Goal: Browse casually

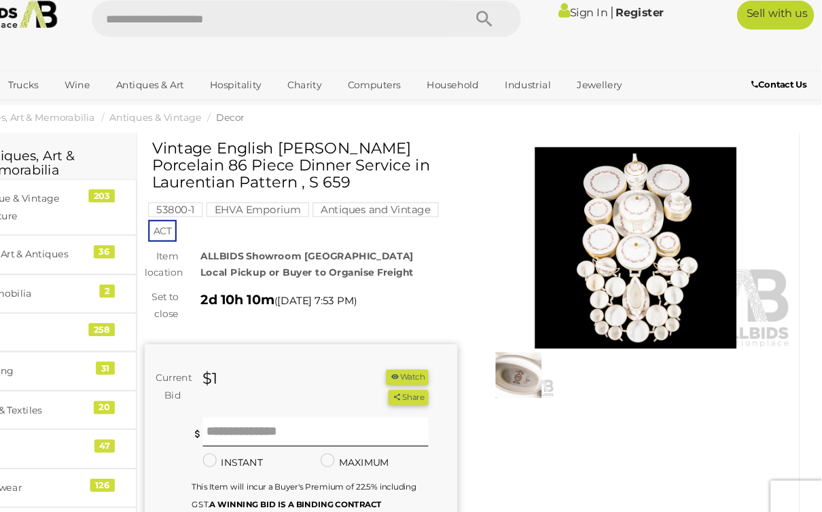
scroll to position [20, 0]
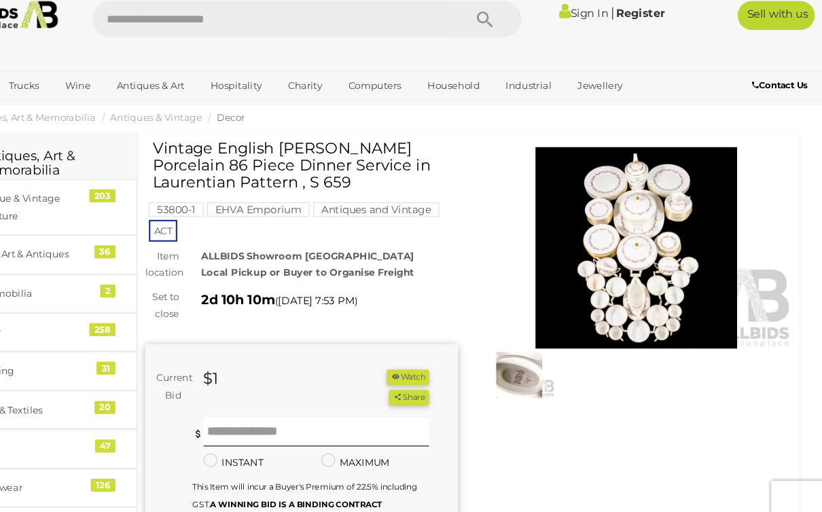
click at [506, 348] on img at bounding box center [539, 363] width 67 height 43
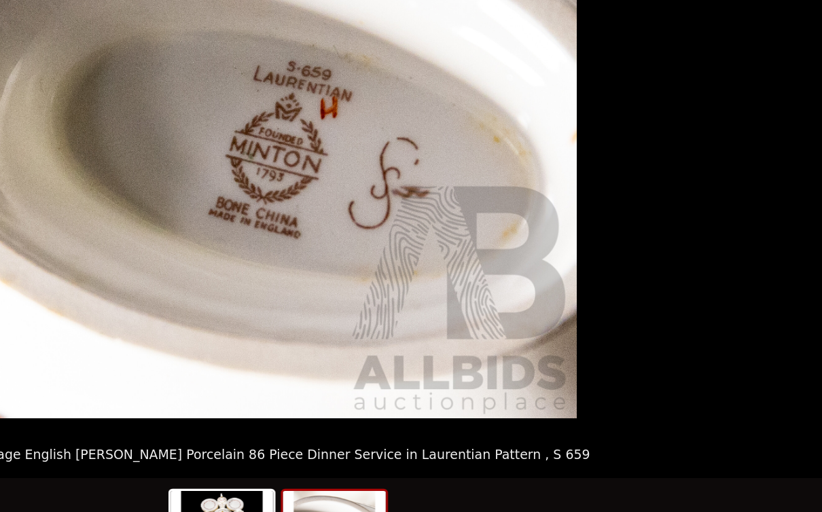
click at [341, 452] on img at bounding box center [373, 478] width 65 height 52
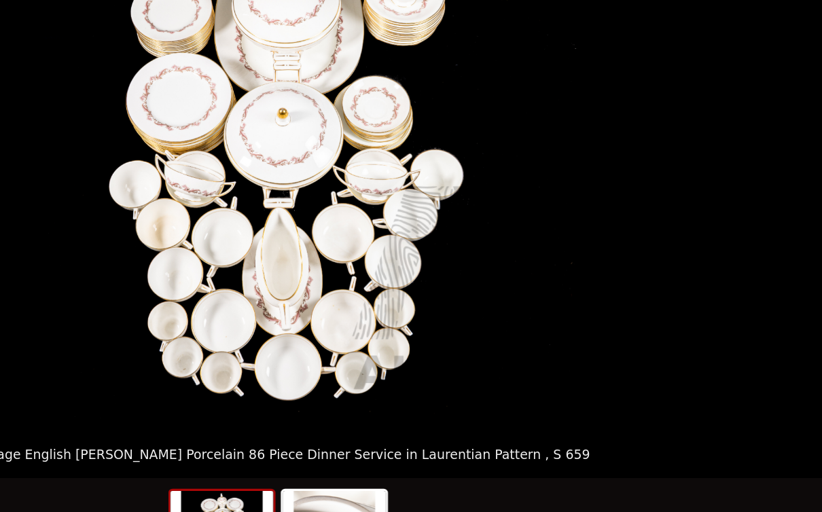
click at [446, 243] on picture at bounding box center [411, 219] width 822 height 374
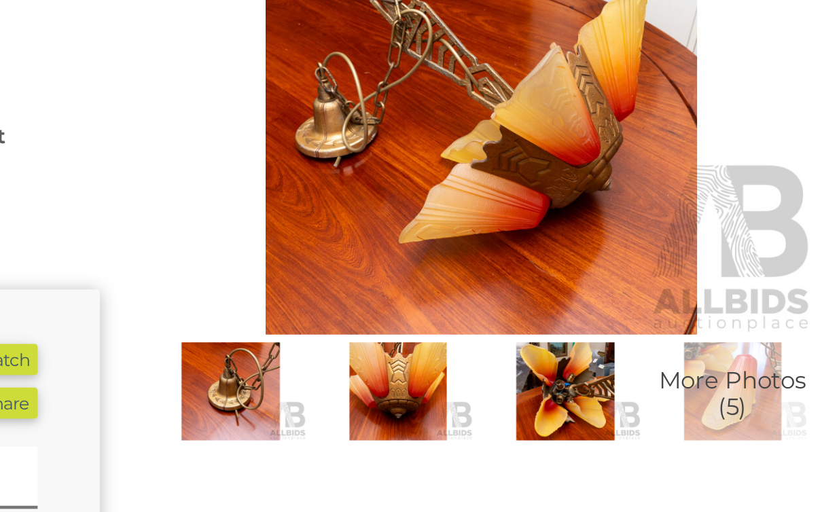
click at [652, 361] on img at bounding box center [685, 382] width 67 height 43
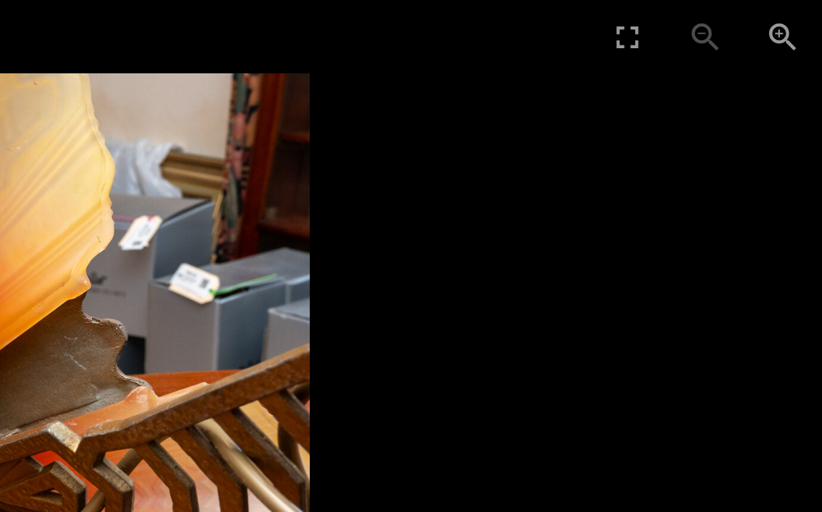
click at [312, 32] on picture at bounding box center [411, 219] width 822 height 374
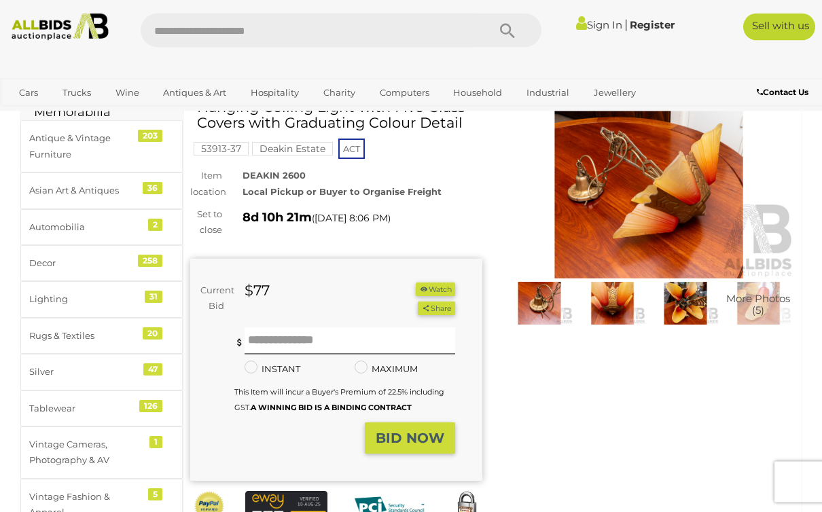
scroll to position [71, 0]
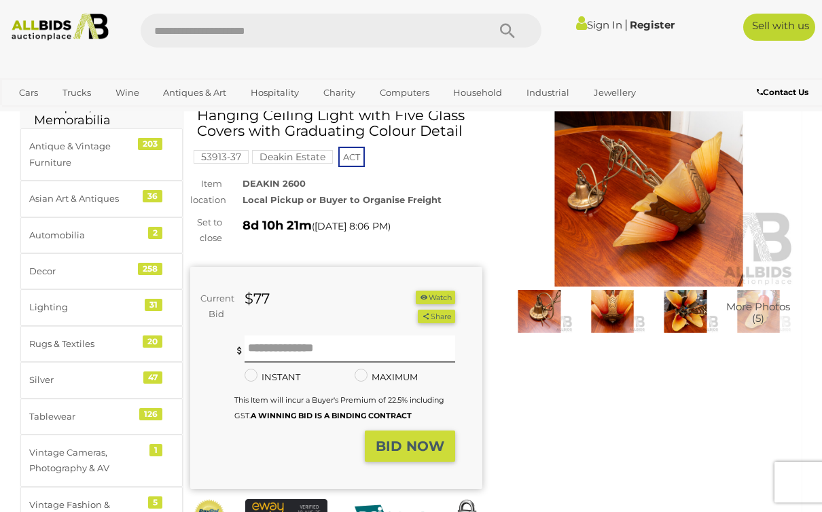
click at [620, 315] on img at bounding box center [612, 311] width 67 height 43
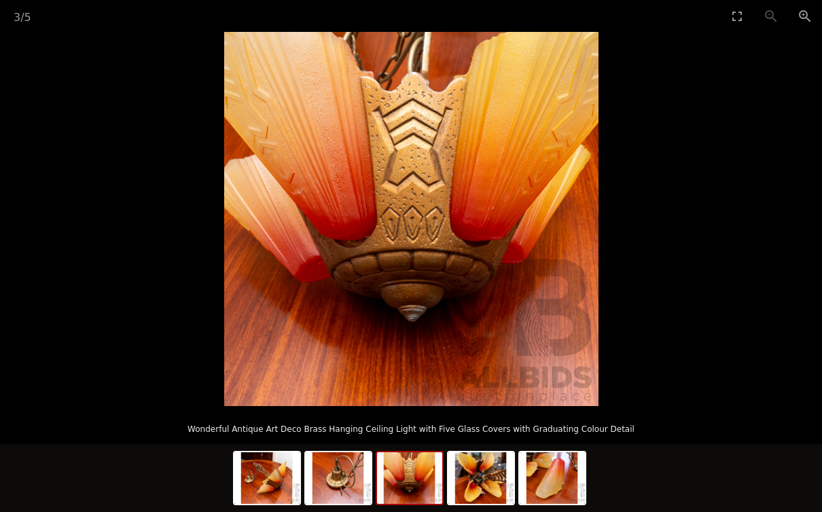
click at [493, 471] on img at bounding box center [480, 478] width 65 height 52
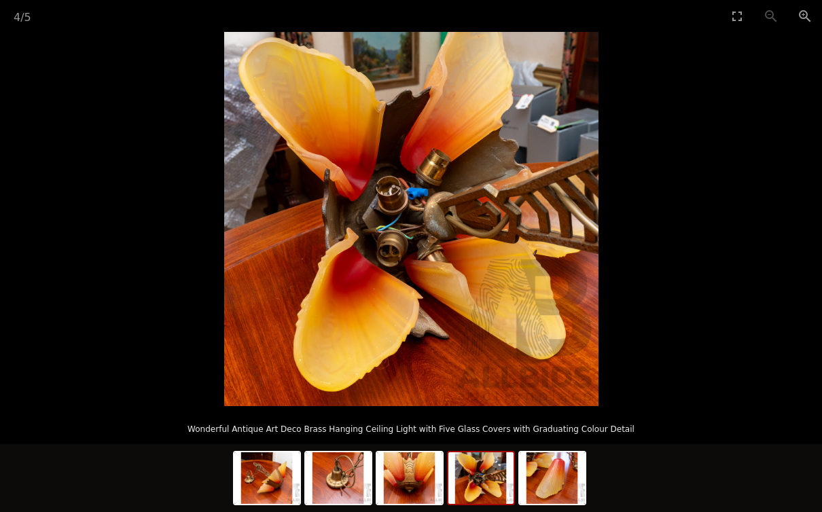
click at [552, 467] on img at bounding box center [552, 478] width 65 height 52
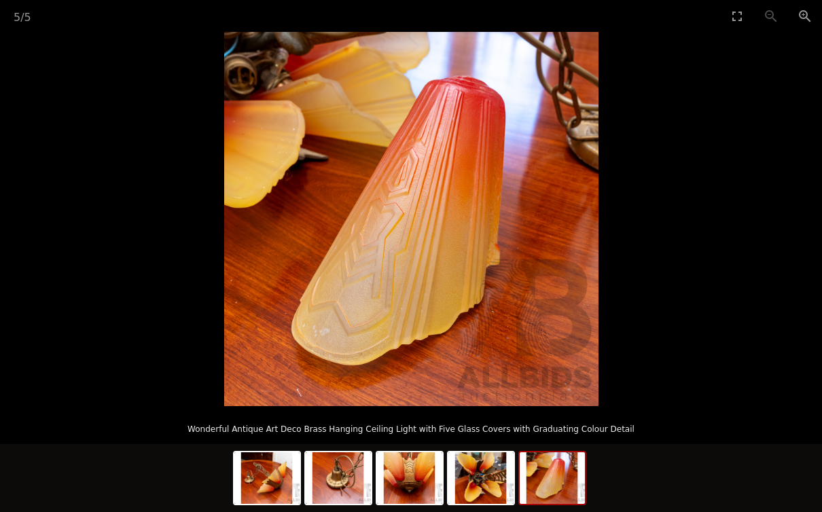
click at [276, 484] on img at bounding box center [266, 478] width 65 height 52
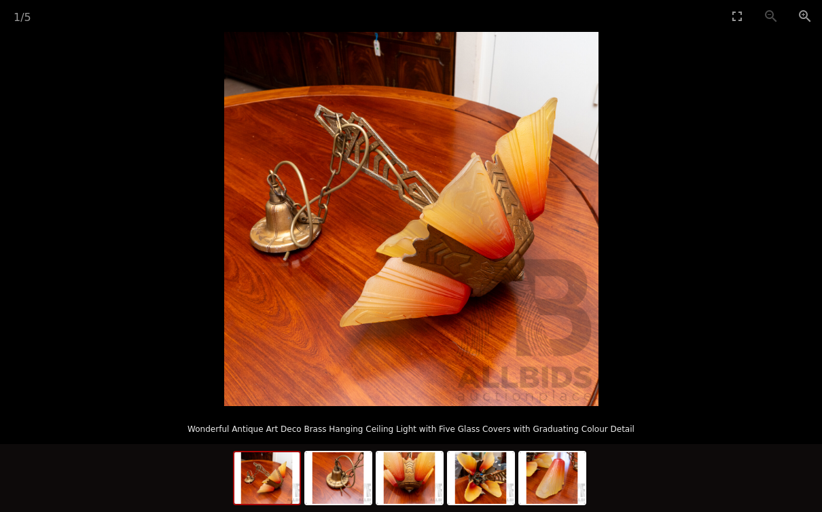
click at [334, 487] on img at bounding box center [338, 478] width 65 height 52
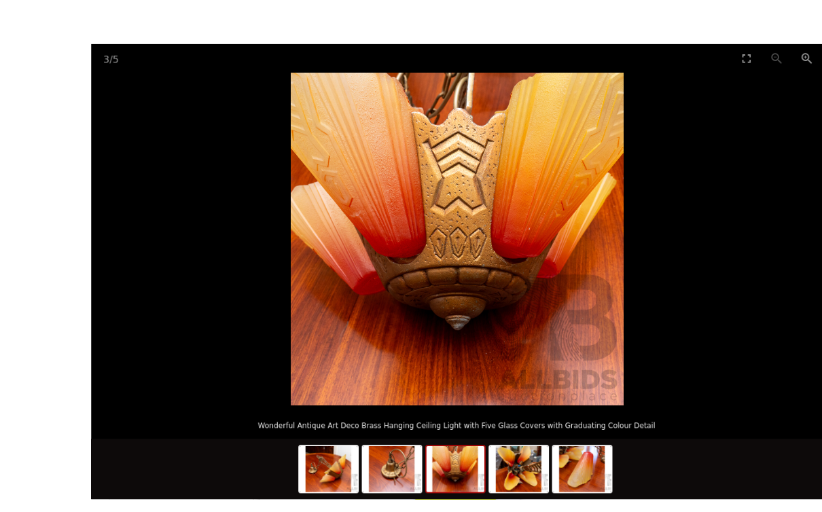
scroll to position [46, 0]
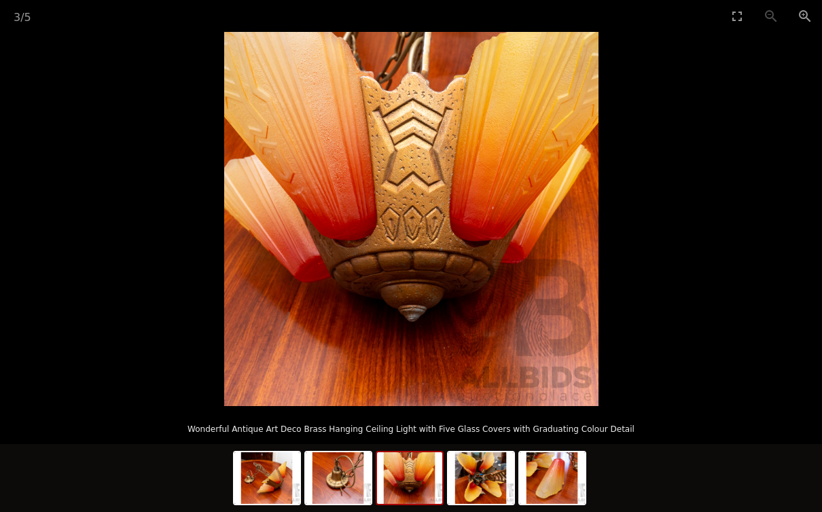
click at [726, 182] on picture at bounding box center [411, 219] width 822 height 374
